Goal: Information Seeking & Learning: Learn about a topic

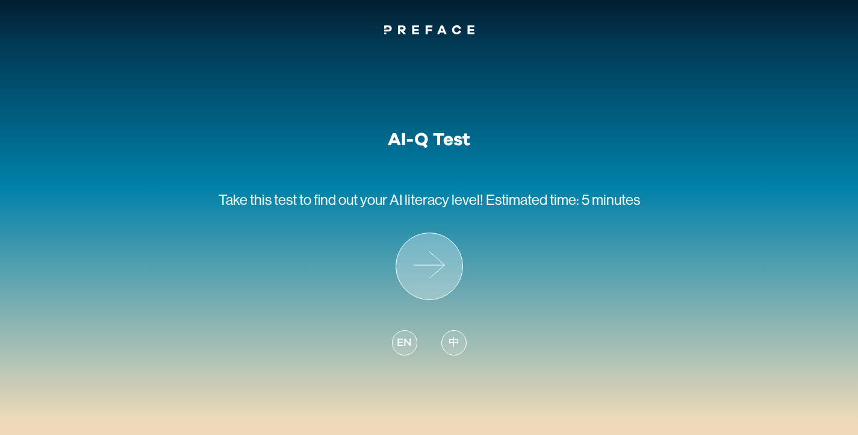
click at [435, 261] on icon at bounding box center [429, 266] width 66 height 66
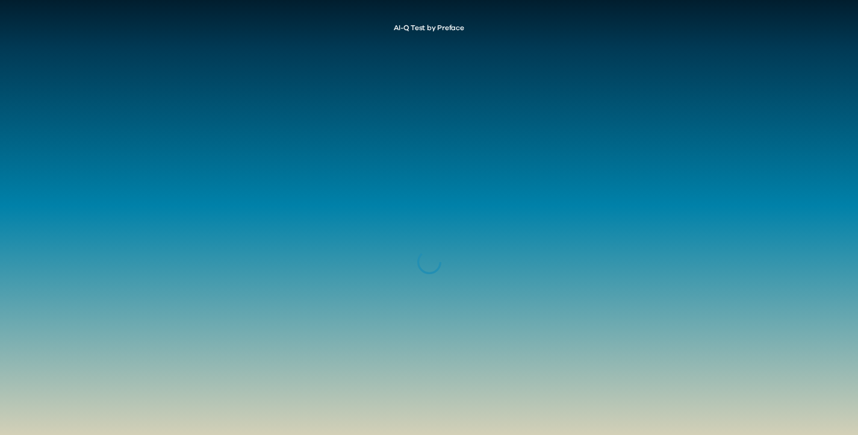
click at [435, 261] on icon at bounding box center [429, 262] width 26 height 26
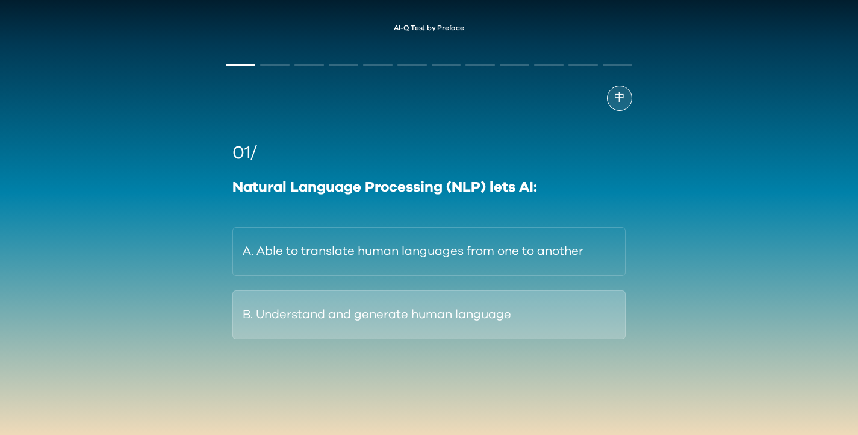
click at [467, 322] on button "B. Understand and generate human language" at bounding box center [428, 314] width 393 height 49
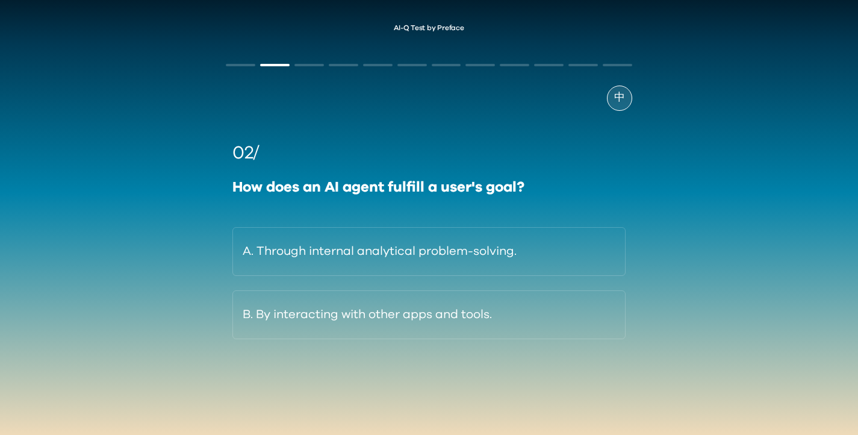
click at [467, 322] on button "B. By interacting with other apps and tools." at bounding box center [428, 314] width 393 height 49
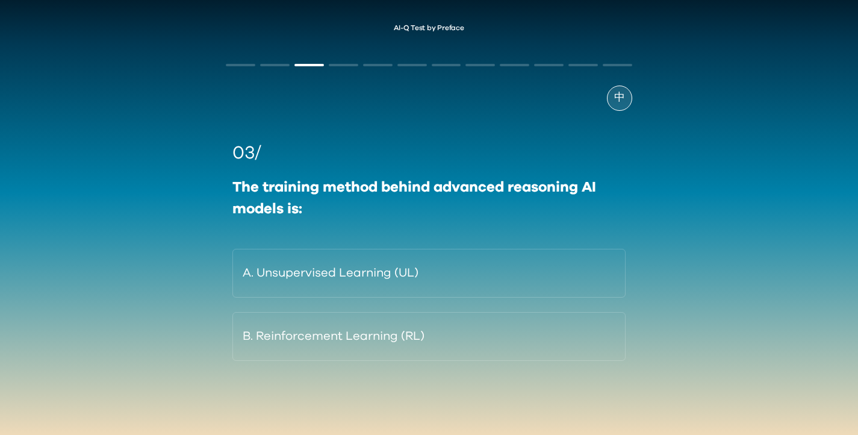
click at [467, 322] on button "B. Reinforcement Learning (RL)" at bounding box center [428, 336] width 393 height 49
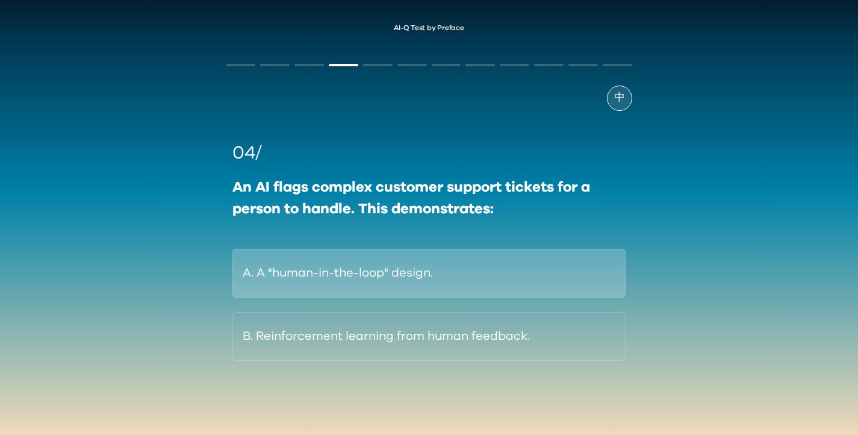
click at [467, 263] on button "A. A "human-in-the-loop" design." at bounding box center [428, 273] width 393 height 49
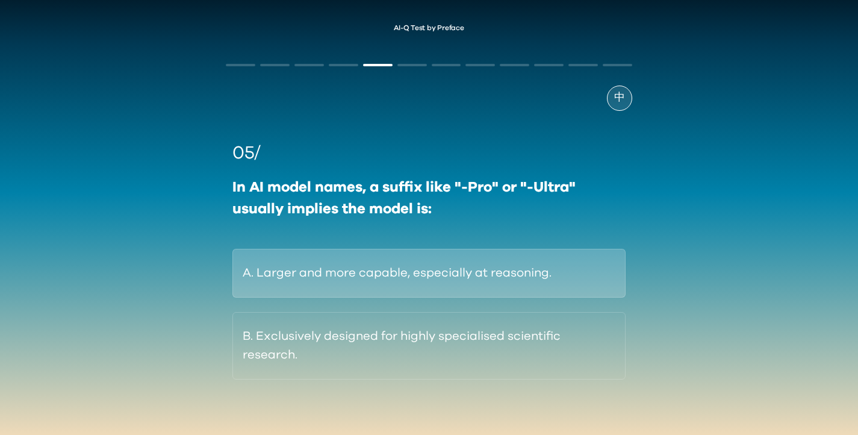
click at [449, 263] on button "A. Larger and more capable, especially at reasoning." at bounding box center [428, 273] width 393 height 49
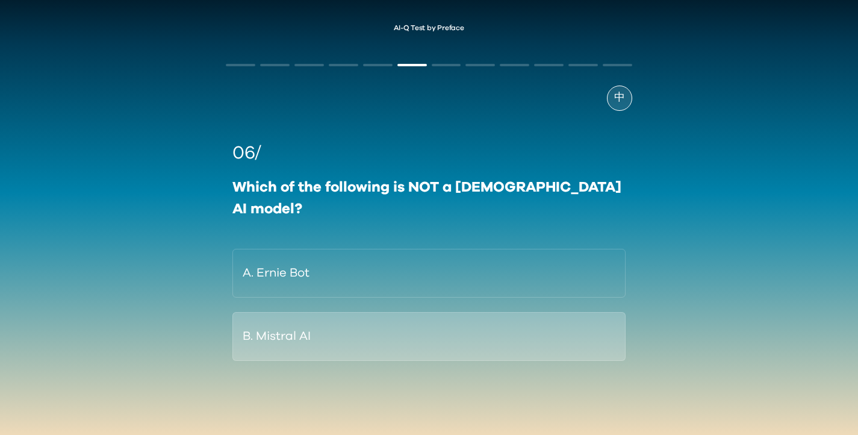
click at [427, 337] on button "B. Mistral AI" at bounding box center [428, 336] width 393 height 49
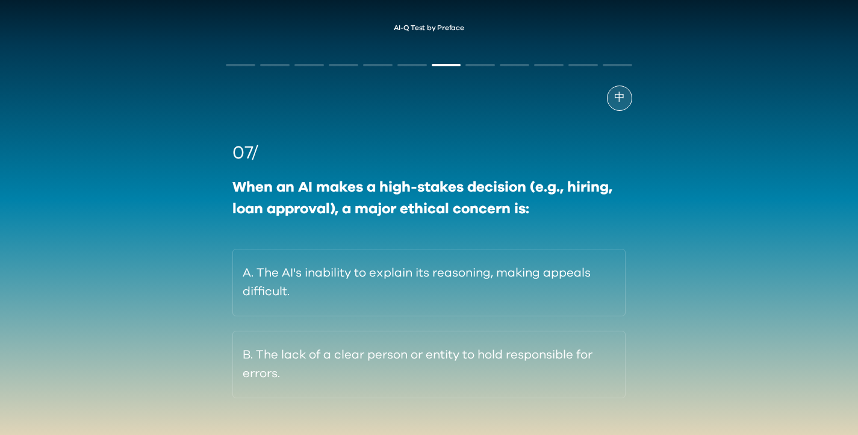
click at [427, 337] on button "B. The lack of a clear person or entity to hold responsible for errors." at bounding box center [428, 364] width 393 height 67
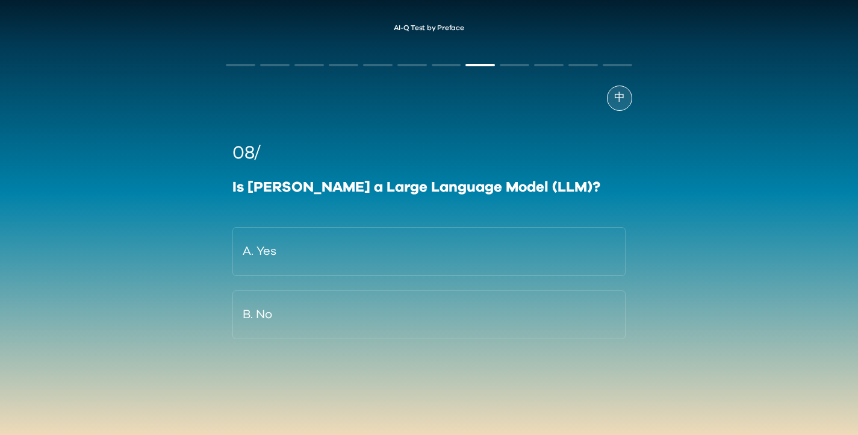
click at [427, 337] on button "B. No" at bounding box center [428, 314] width 393 height 49
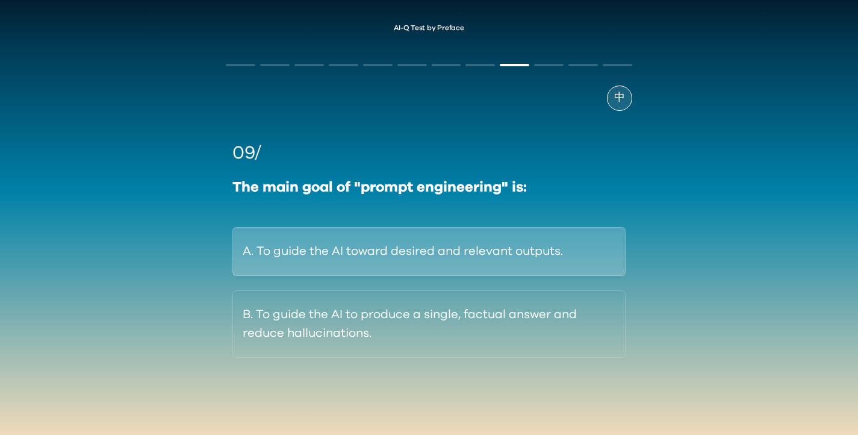
click at [467, 265] on button "A. To guide the AI toward desired and relevant outputs." at bounding box center [428, 251] width 393 height 49
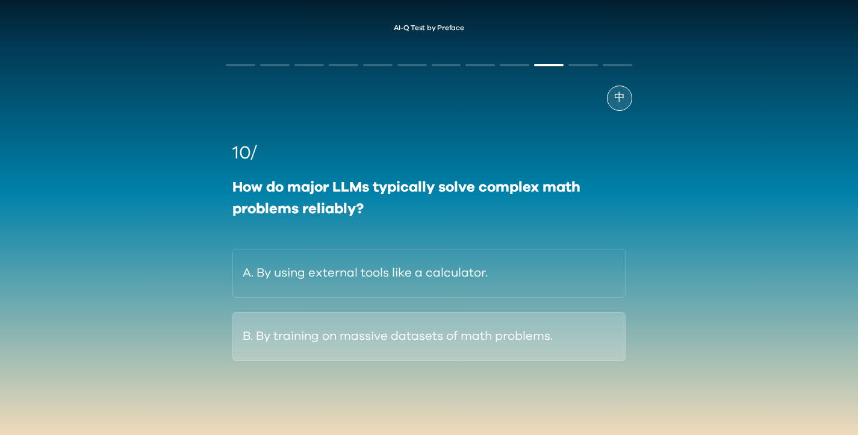
click at [450, 329] on button "B. By training on massive datasets of math problems." at bounding box center [428, 336] width 393 height 49
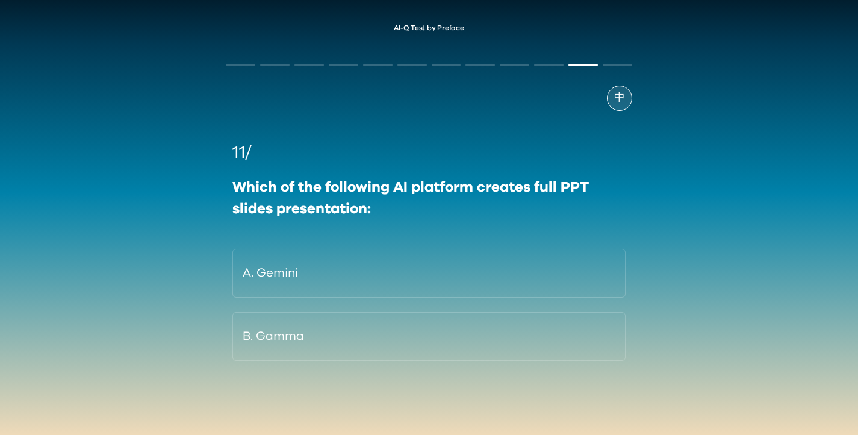
click at [450, 329] on button "B. Gamma" at bounding box center [428, 336] width 393 height 49
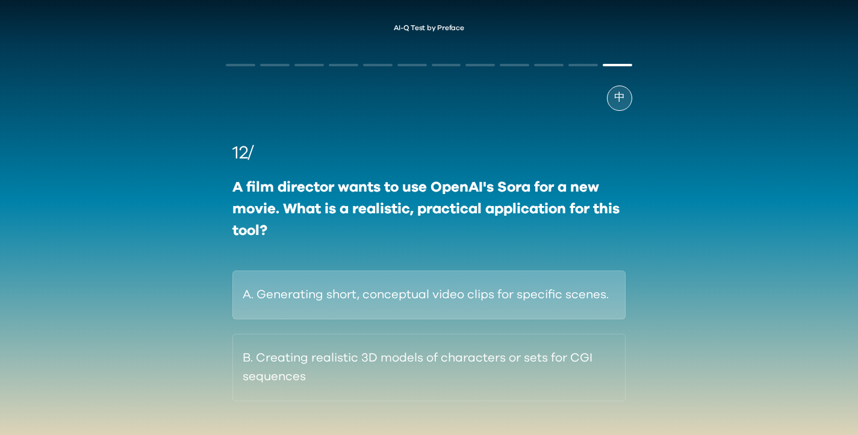
click at [460, 307] on button "A. Generating short, conceptual video clips for specific scenes." at bounding box center [428, 294] width 393 height 49
